Goal: Information Seeking & Learning: Learn about a topic

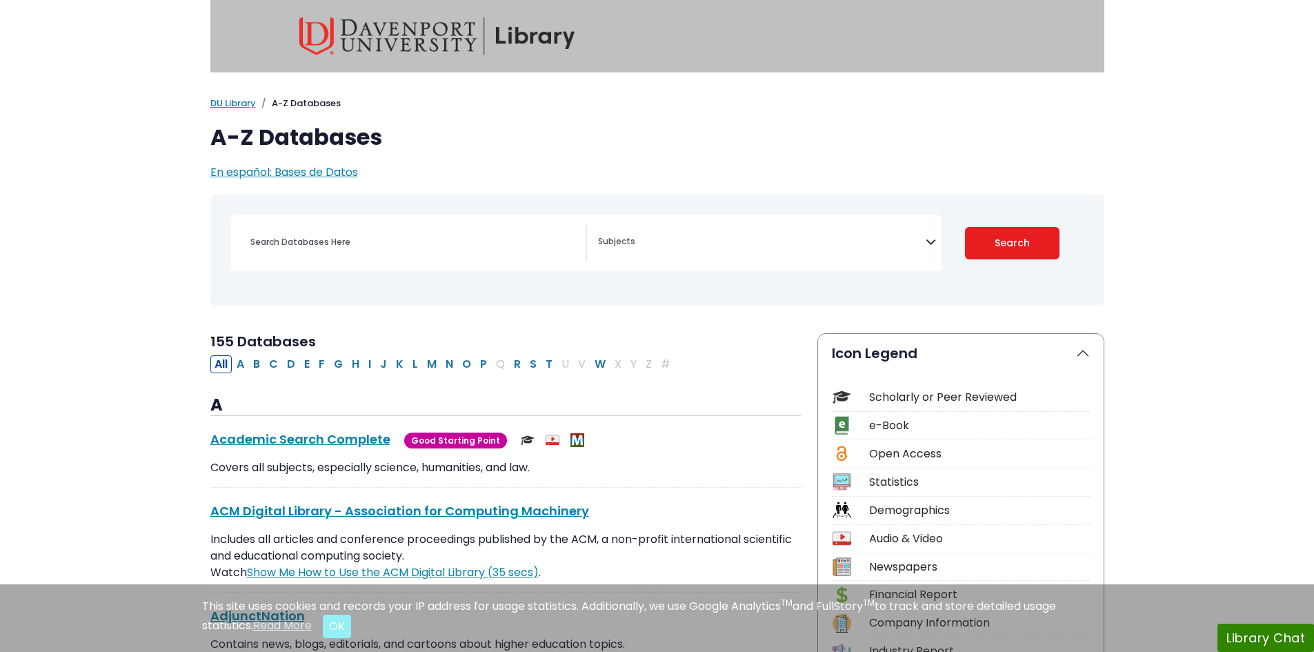
select select "Database Subject Filter"
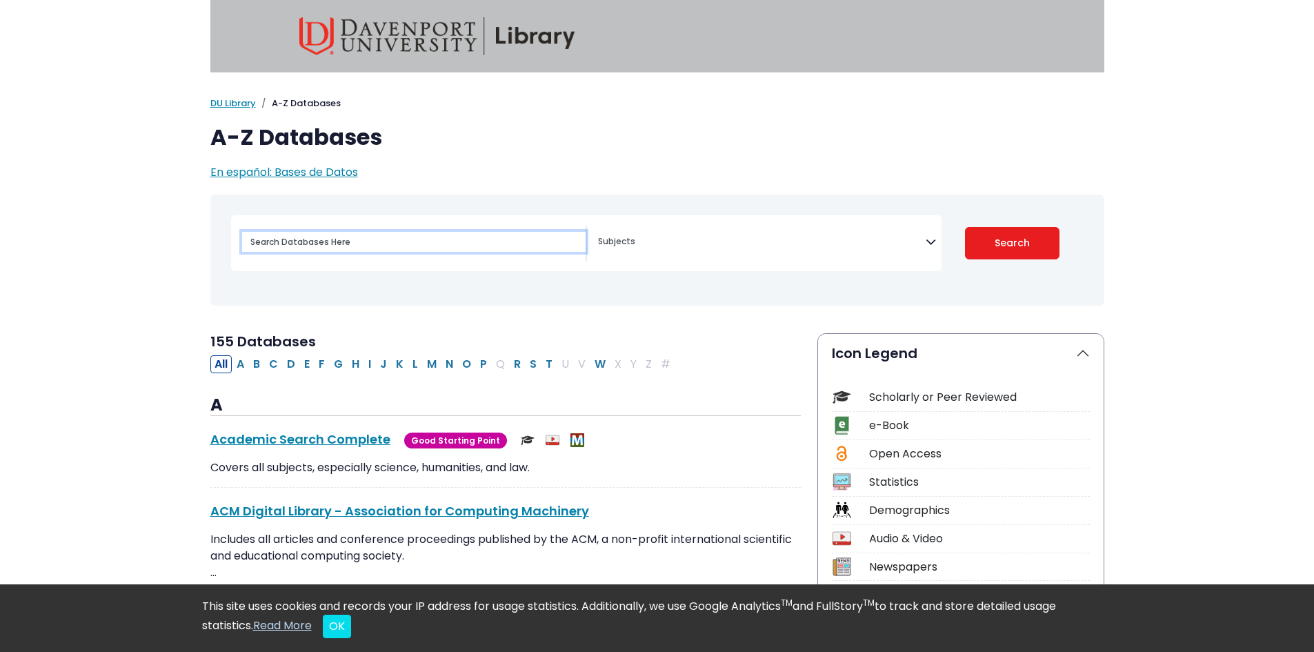
click at [368, 247] on input "Search database by title or keyword" at bounding box center [413, 242] width 343 height 20
type input "constructed response assessment"
click at [965, 227] on button "Search" at bounding box center [1012, 243] width 94 height 32
select select "Database Subject Filter"
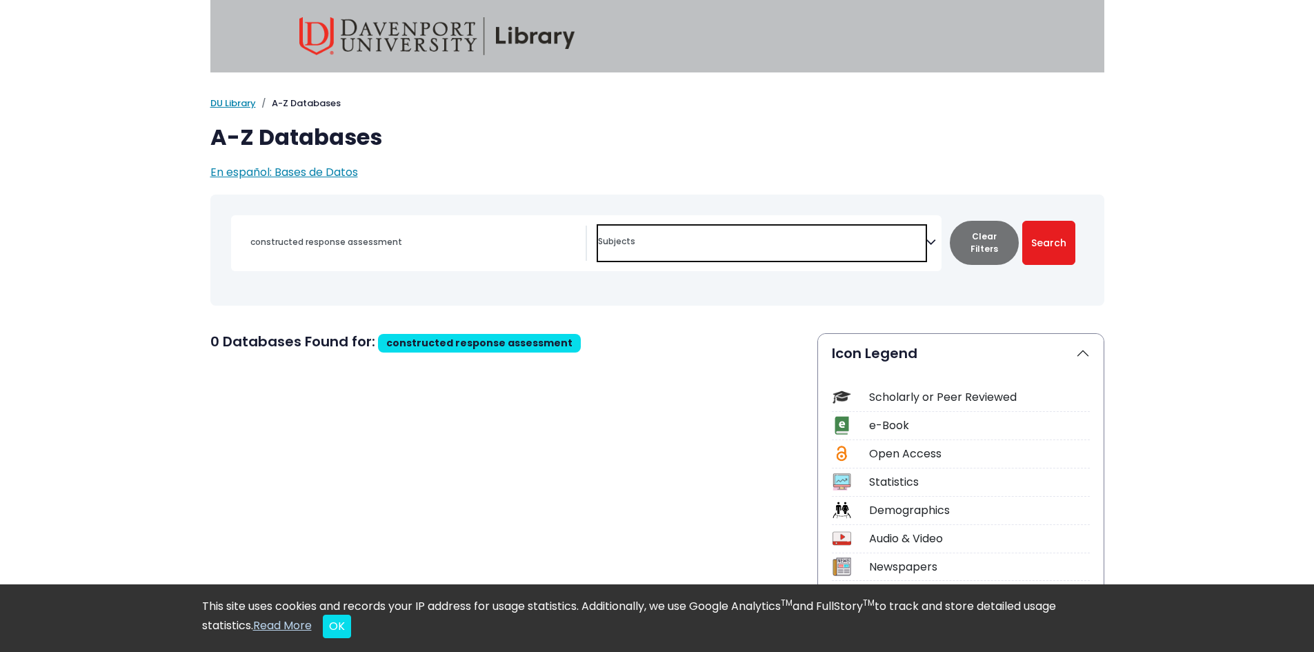
click at [639, 250] on span "Search filters" at bounding box center [762, 242] width 328 height 35
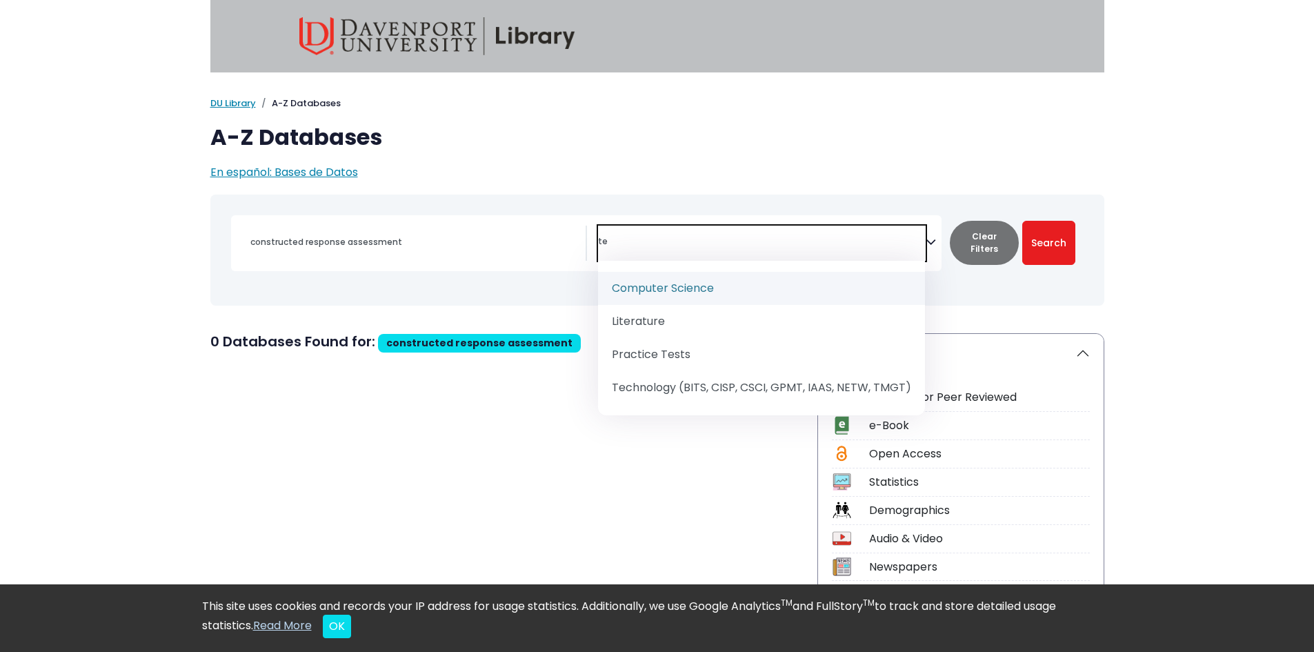
type textarea "t"
type textarea "ed"
select select "242831"
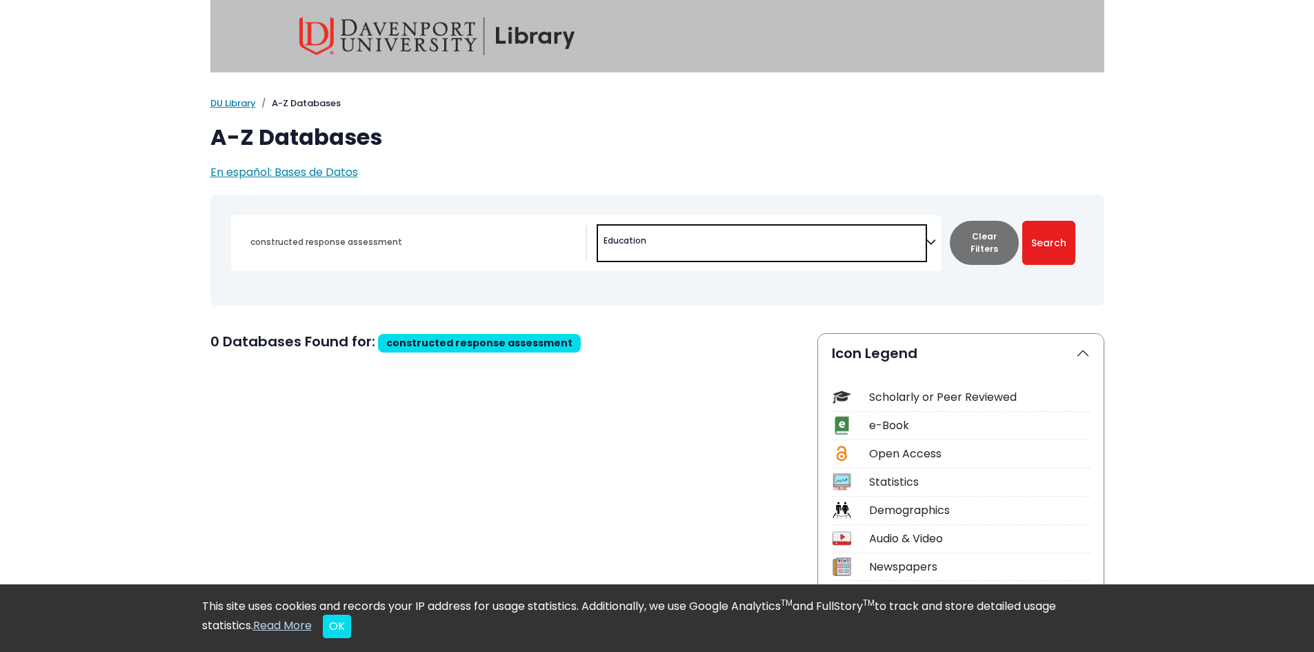
scroll to position [359, 0]
click at [1047, 239] on button "Search" at bounding box center [1048, 243] width 53 height 44
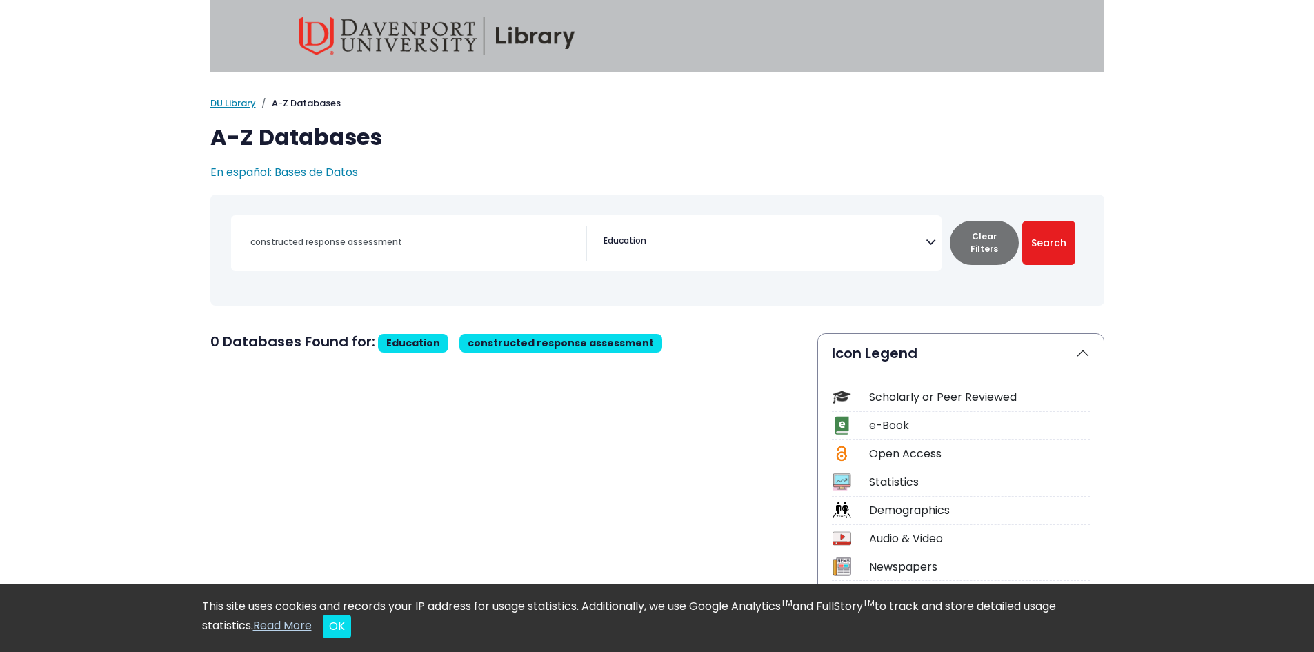
drag, startPoint x: 394, startPoint y: 230, endPoint x: 415, endPoint y: 240, distance: 23.1
click at [394, 230] on div "constructed response assessment" at bounding box center [413, 241] width 343 height 33
drag, startPoint x: 416, startPoint y: 245, endPoint x: 230, endPoint y: 248, distance: 185.5
click at [231, 248] on div "constructed response assessment" at bounding box center [409, 242] width 356 height 35
type input "constructed response assessment"
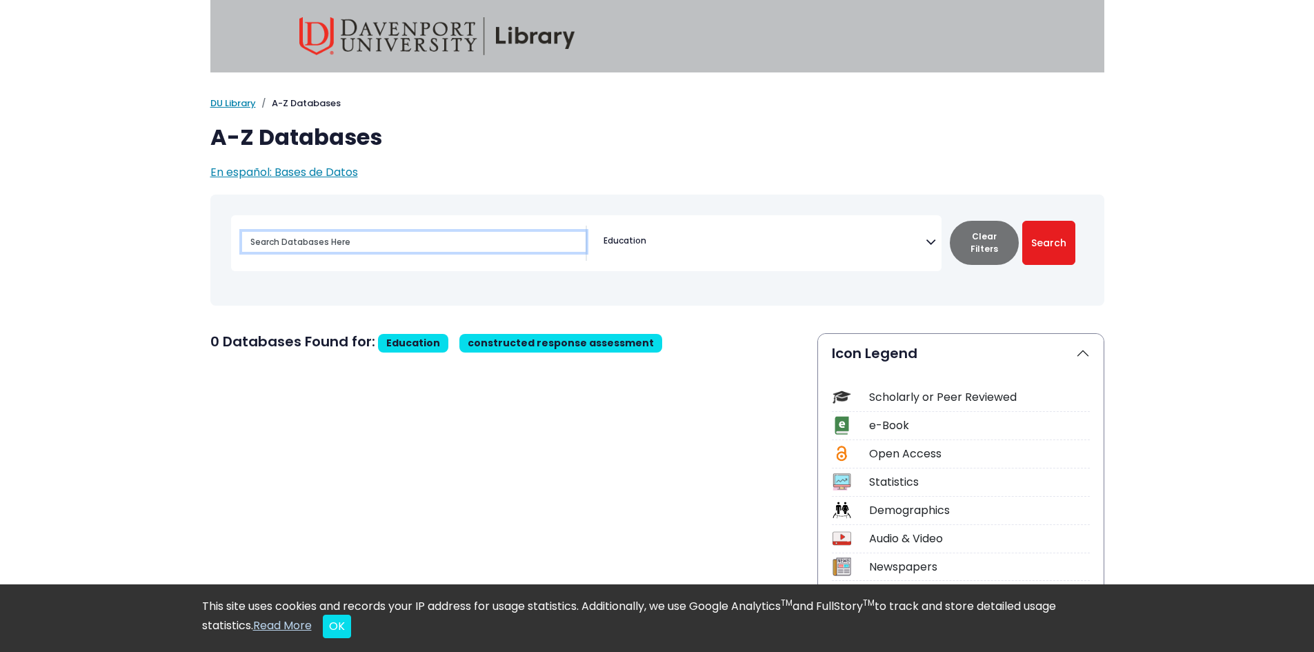
select select "Database Subject Filter"
click at [12, 99] on div "My [PERSON_NAME] DU Library Library Guides A-Z Databases A-Z Databases En españ…" at bounding box center [657, 139] width 1314 height 84
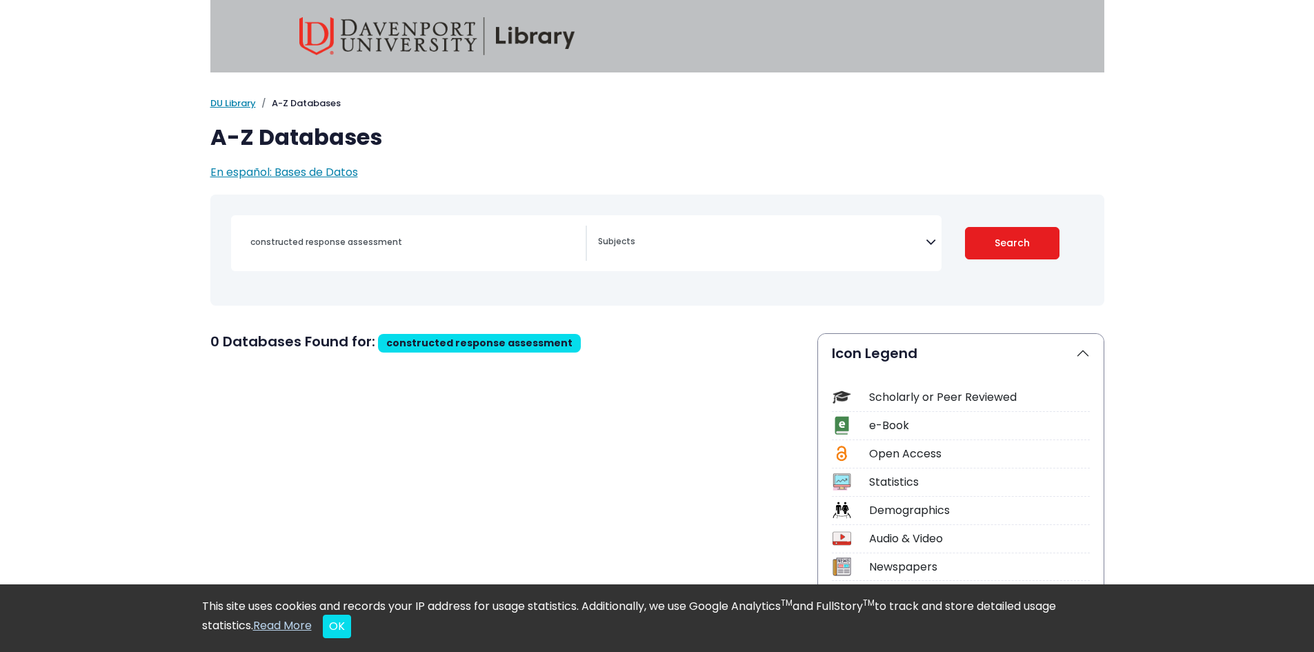
select select "Database Subject Filter"
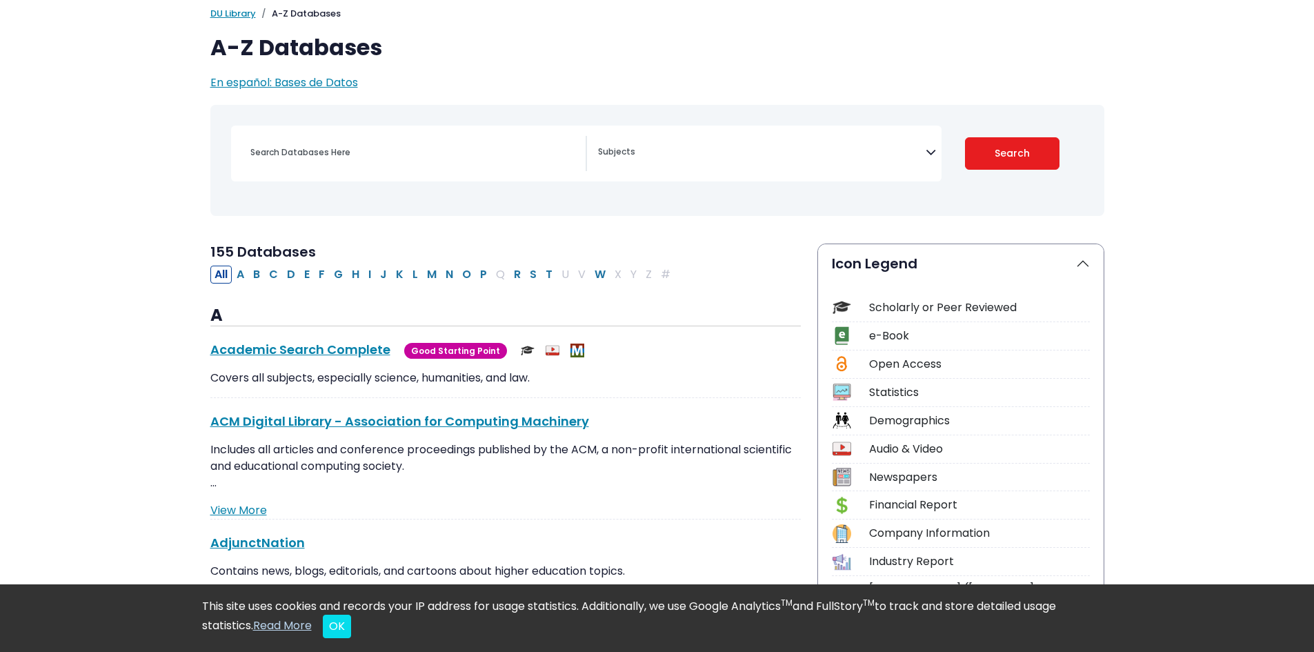
scroll to position [207, 0]
